Goal: Complete application form

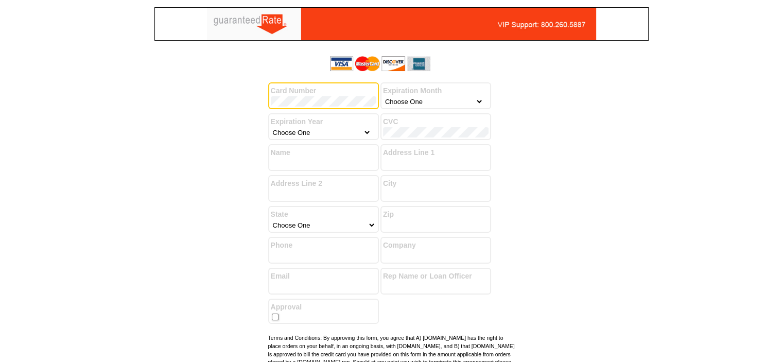
click at [428, 100] on select "Choose One January February March April May June July August September October …" at bounding box center [433, 101] width 100 height 10
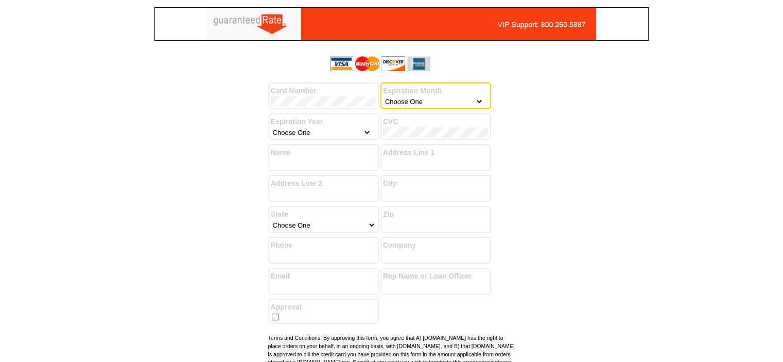
select select "4"
click at [383, 96] on select "Choose One January February March April May June July August September October …" at bounding box center [433, 101] width 100 height 10
click at [352, 136] on select "Choose One 2025 2026 2027 2028 2029 2030 2031 2032 2033 2034 2035" at bounding box center [321, 132] width 100 height 10
select select "2027"
click at [271, 127] on select "Choose One 2025 2026 2027 2028 2029 2030 2031 2032 2033 2034 2035" at bounding box center [321, 132] width 100 height 10
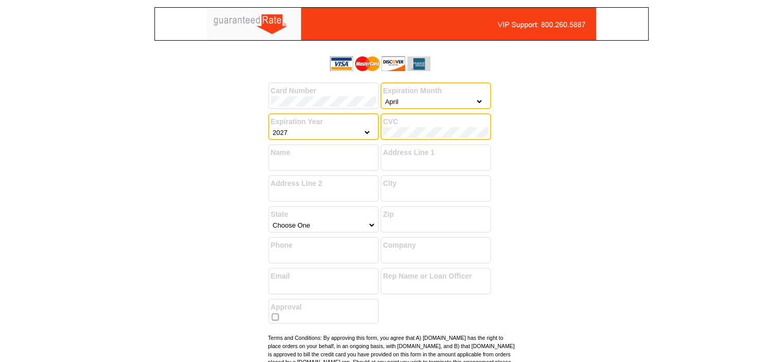
click at [312, 155] on label "Name" at bounding box center [324, 152] width 106 height 11
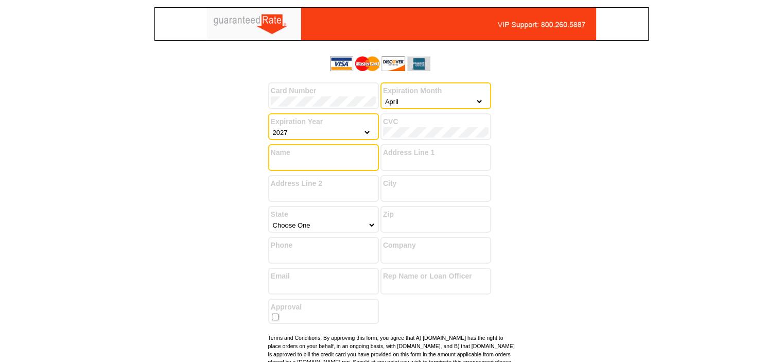
click at [338, 162] on input "Name" at bounding box center [324, 163] width 106 height 10
type input "[PERSON_NAME] Inc."
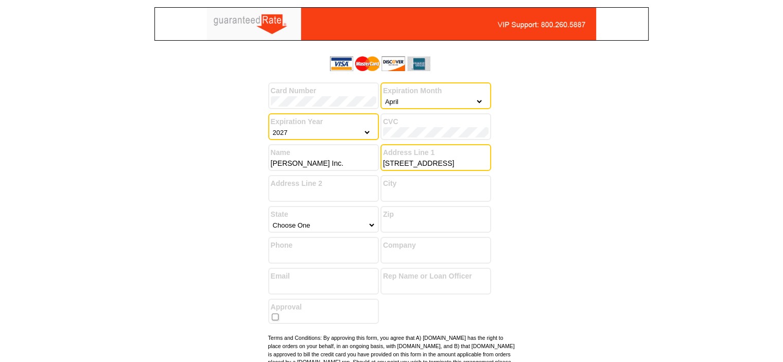
type input "[STREET_ADDRESS]"
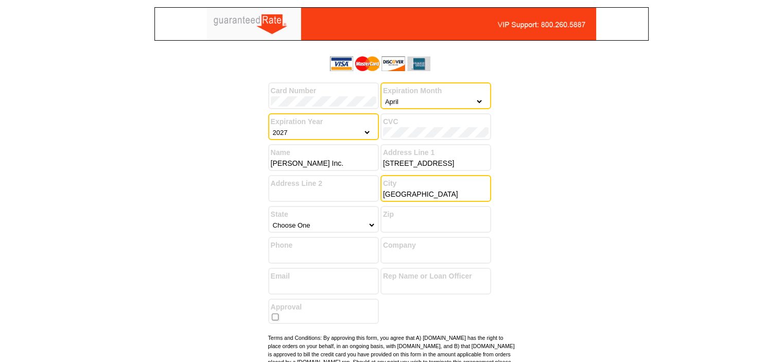
type input "[GEOGRAPHIC_DATA]"
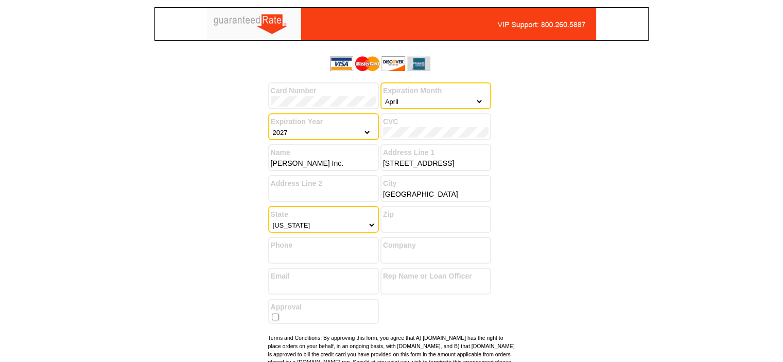
select select "34"
type input "27407"
type input "3367066100"
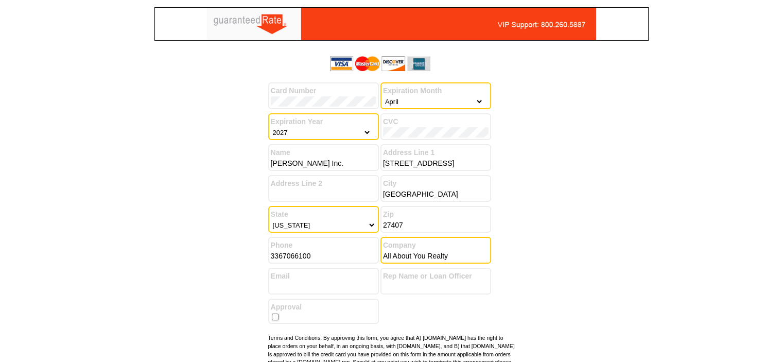
type input "All About You Realty"
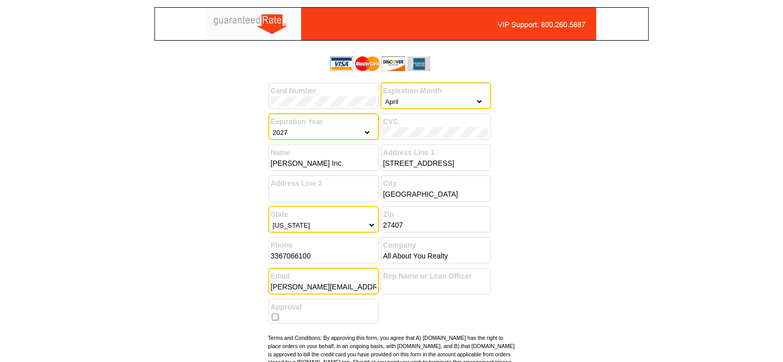
type input "[PERSON_NAME][EMAIL_ADDRESS][DOMAIN_NAME]"
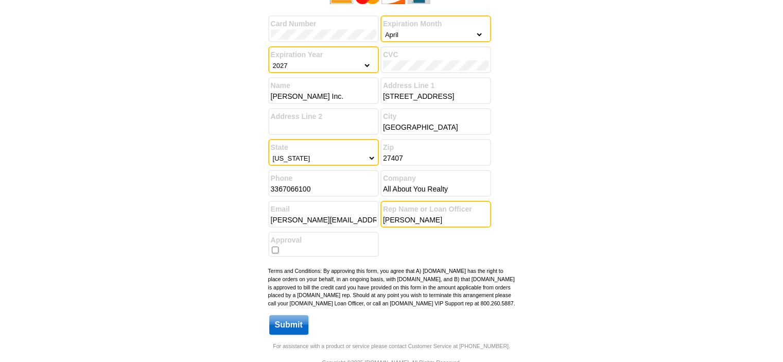
scroll to position [93, 0]
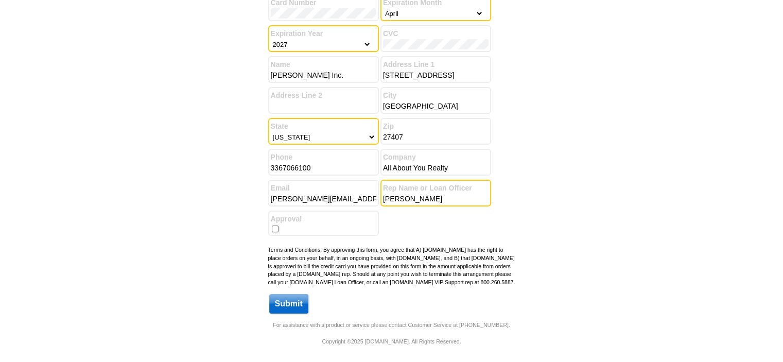
type input "[PERSON_NAME]"
click at [272, 226] on input "checkbox" at bounding box center [275, 229] width 7 height 7
checkbox input "true"
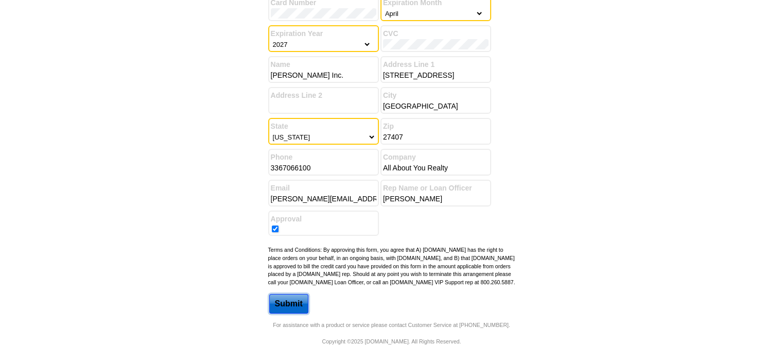
click at [288, 302] on input "Submit" at bounding box center [288, 304] width 39 height 20
